Goal: Check status

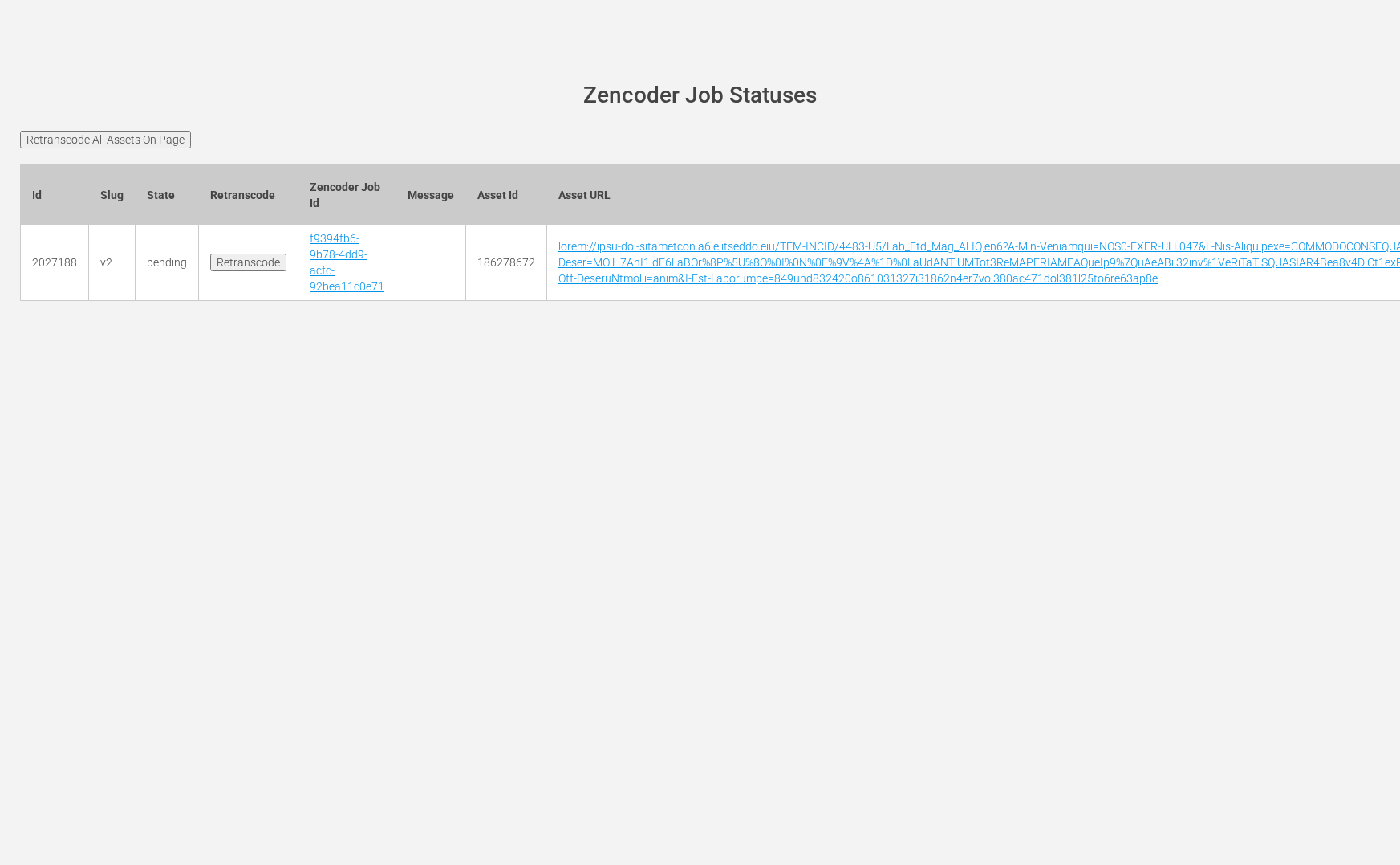
scroll to position [0, 5441]
